Goal: Find contact information: Find contact information

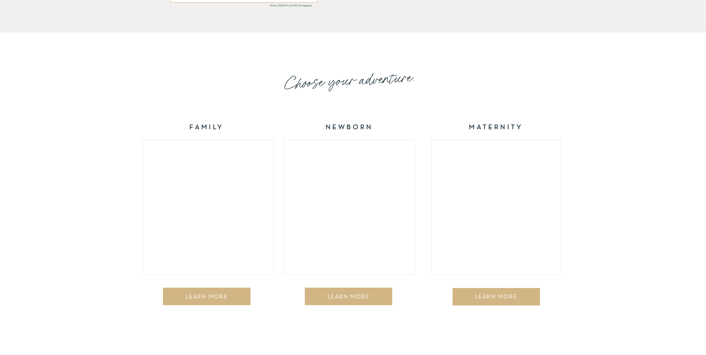
scroll to position [1154, 0]
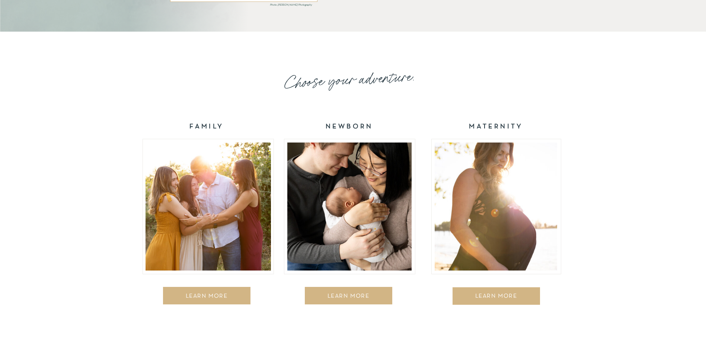
click at [206, 297] on div "LEARN MORE" at bounding box center [207, 296] width 78 height 7
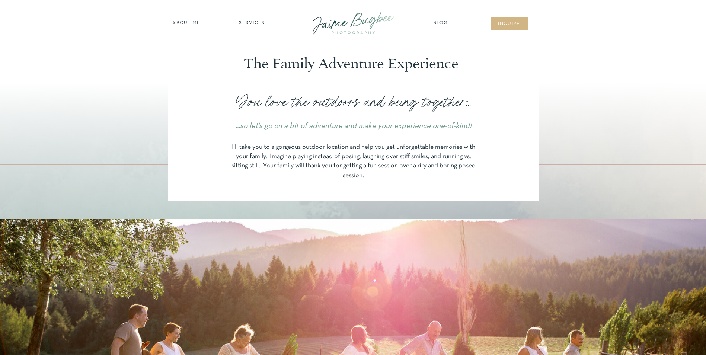
click at [240, 22] on nav "SERVICES" at bounding box center [252, 23] width 42 height 7
click at [255, 73] on nav "BUSINESSES" at bounding box center [252, 74] width 57 height 7
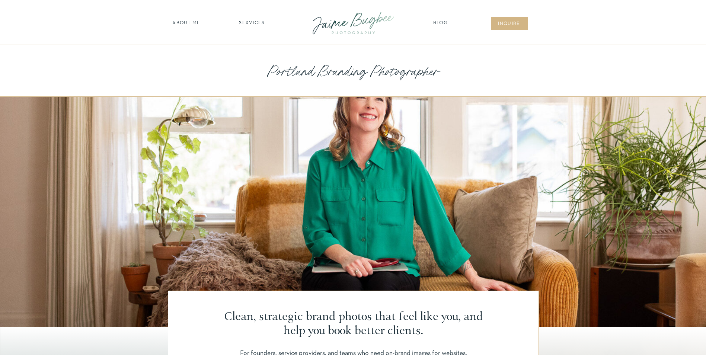
click at [513, 26] on nav "inqUIre" at bounding box center [509, 23] width 30 height 7
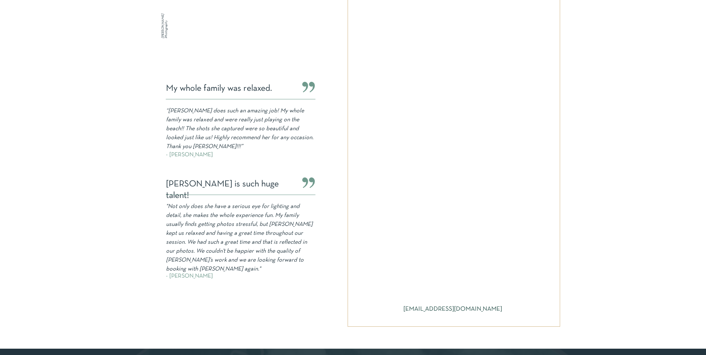
scroll to position [223, 0]
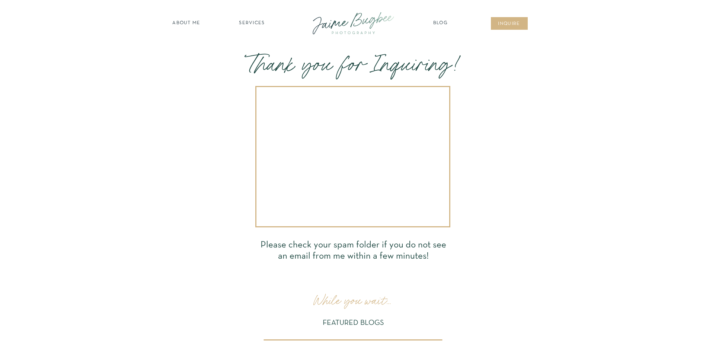
click at [336, 17] on div at bounding box center [353, 23] width 100 height 29
